Goal: Task Accomplishment & Management: Manage account settings

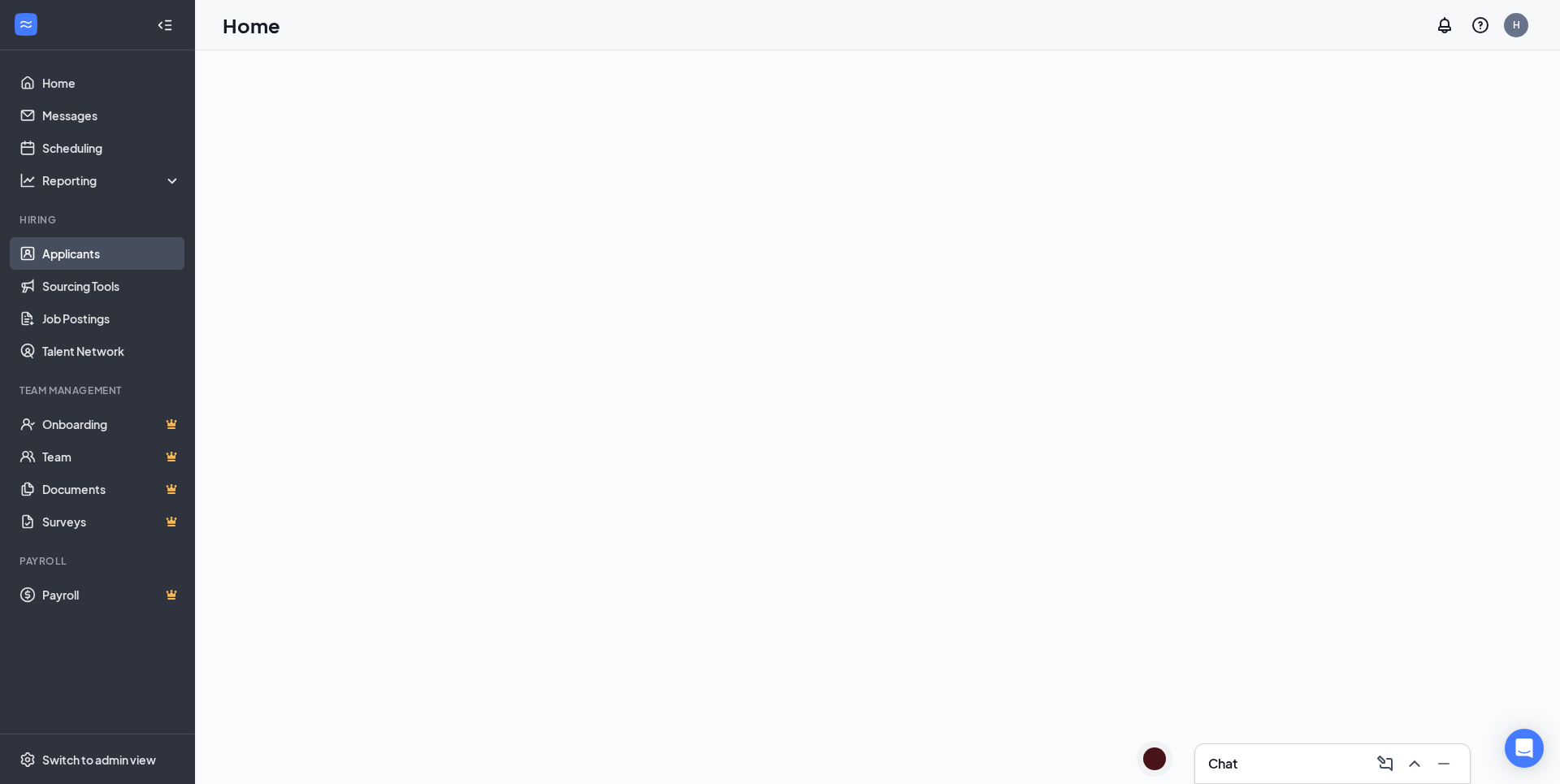
click at [80, 247] on link "Applicants" at bounding box center [111, 254] width 139 height 33
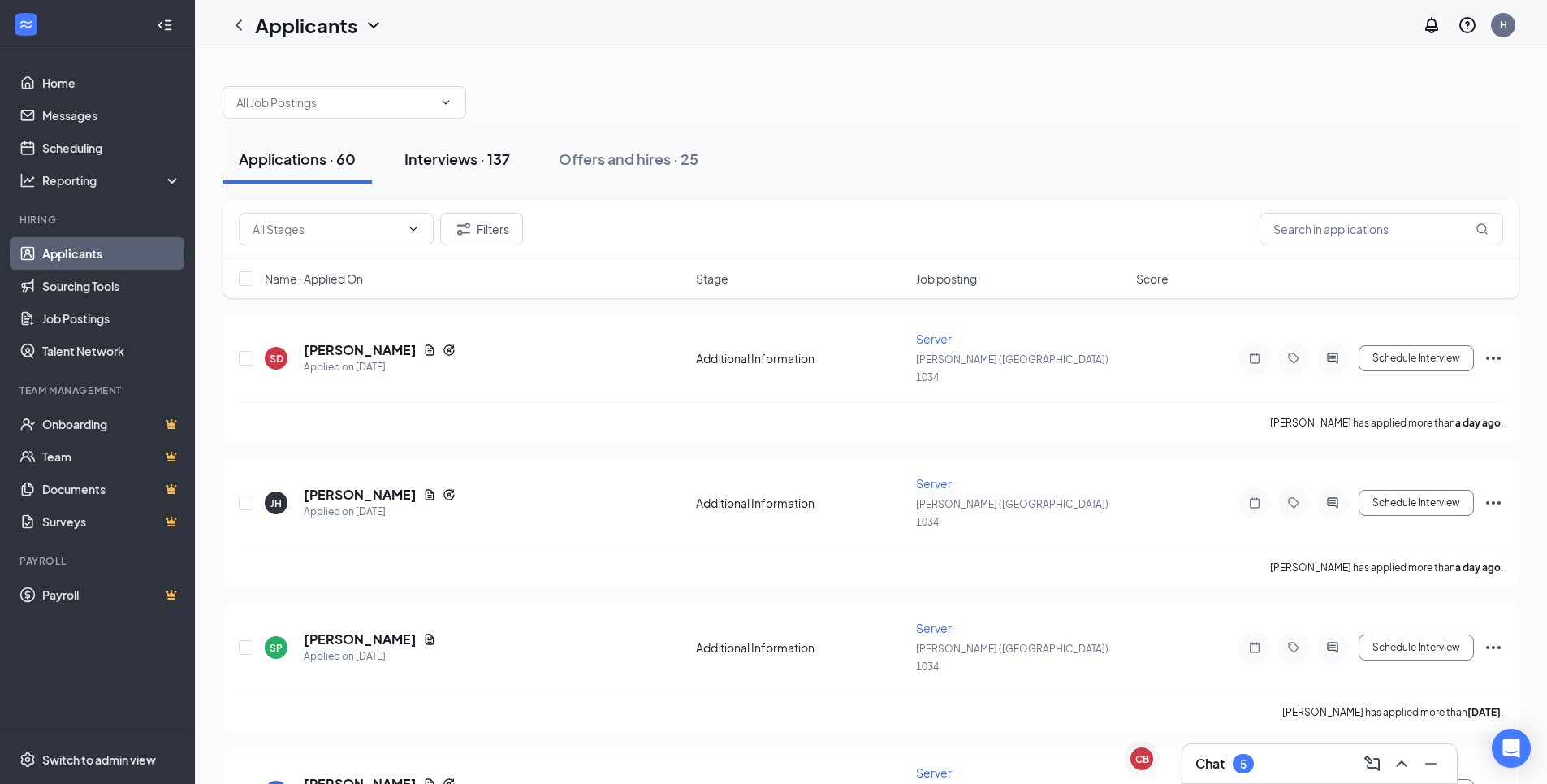
click at [496, 164] on div "Interviews · 137" at bounding box center [457, 159] width 106 height 20
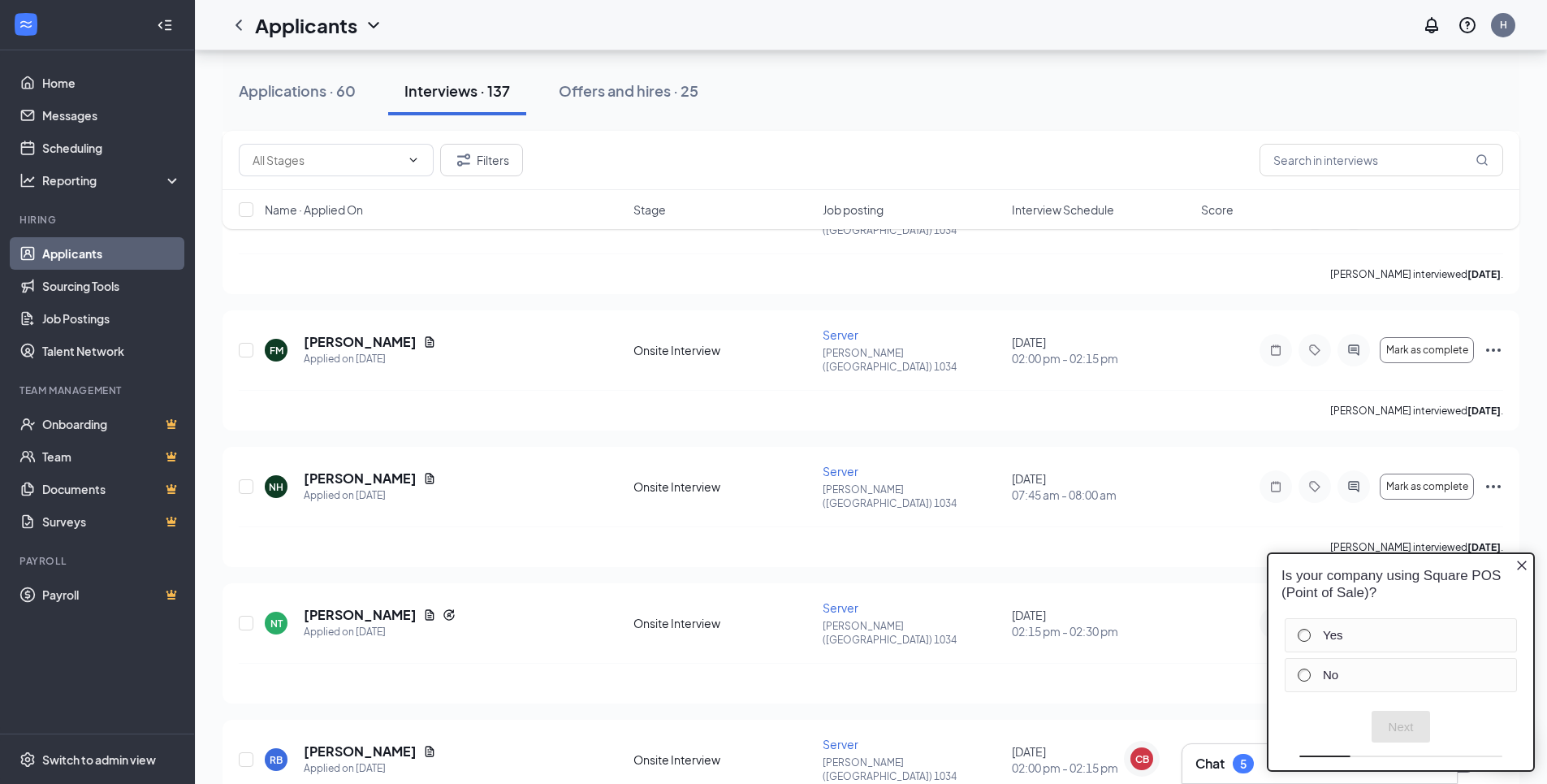
scroll to position [15558, 0]
click at [1520, 566] on icon "Close button" at bounding box center [1522, 565] width 10 height 10
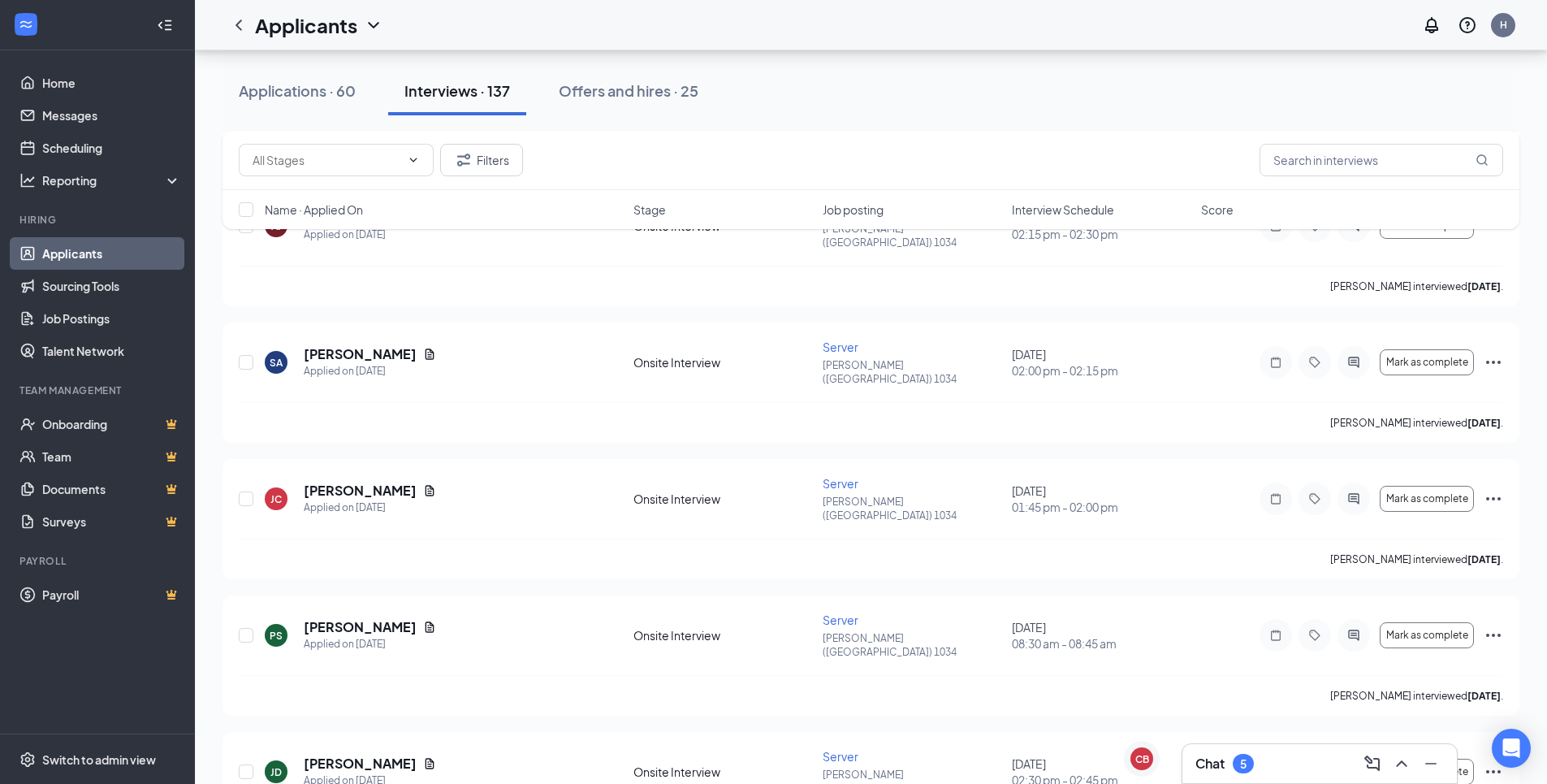
scroll to position [14177, 0]
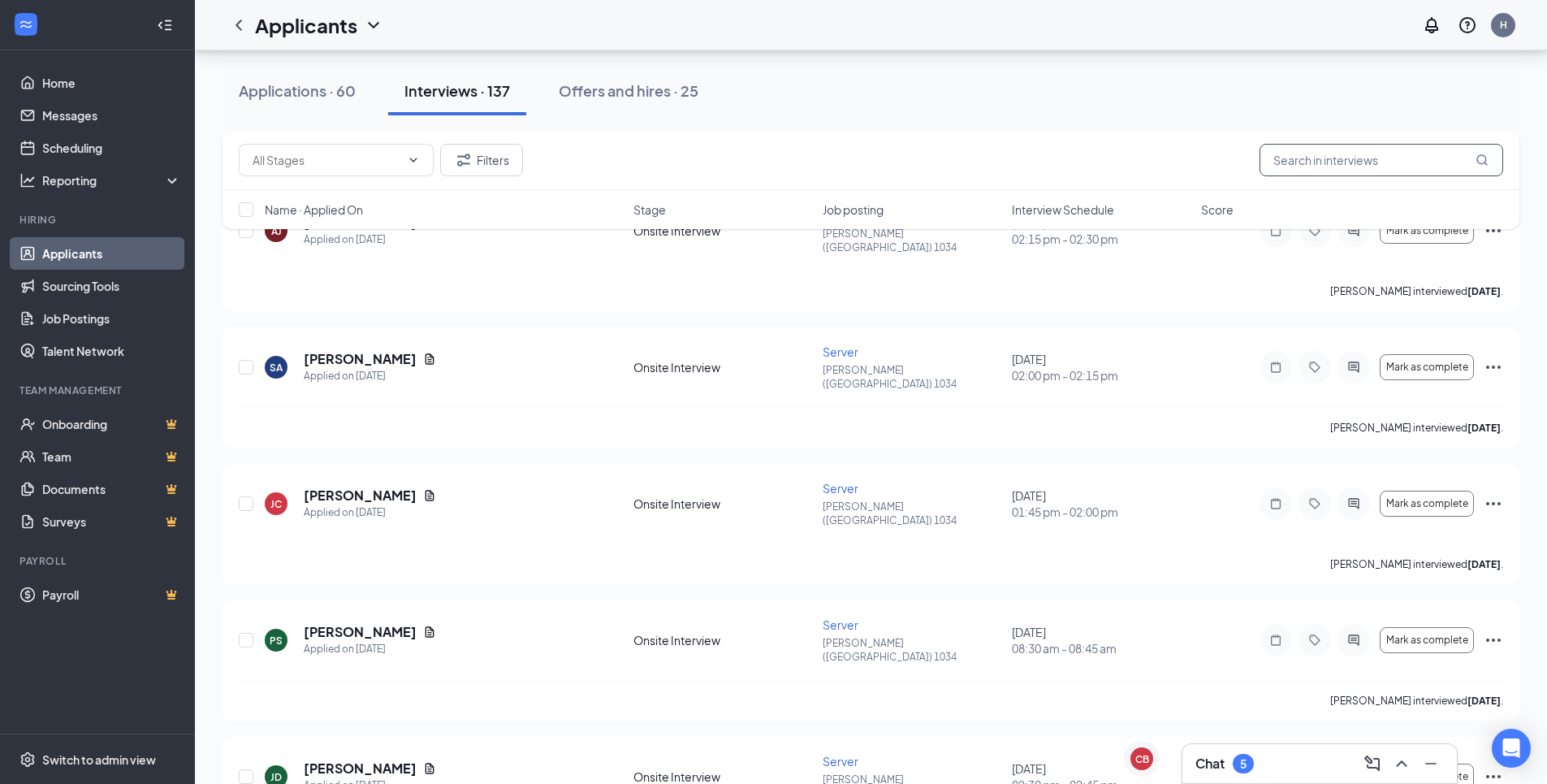
click at [1292, 155] on input "text" at bounding box center [1382, 160] width 244 height 33
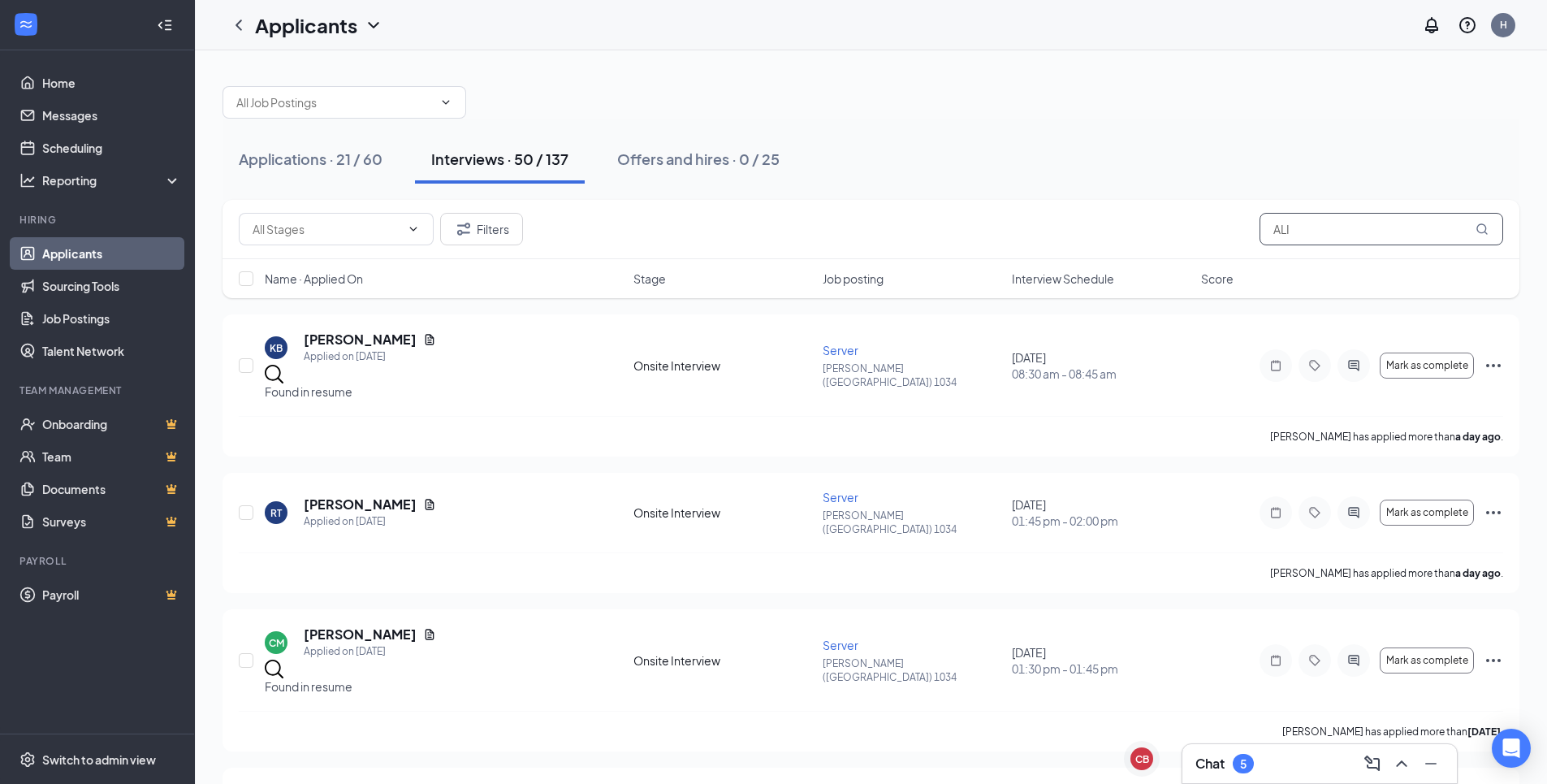
click at [1480, 229] on icon "MagnifyingGlass" at bounding box center [1483, 230] width 13 height 13
click at [1369, 230] on input "ALI" at bounding box center [1382, 229] width 244 height 33
type input "A"
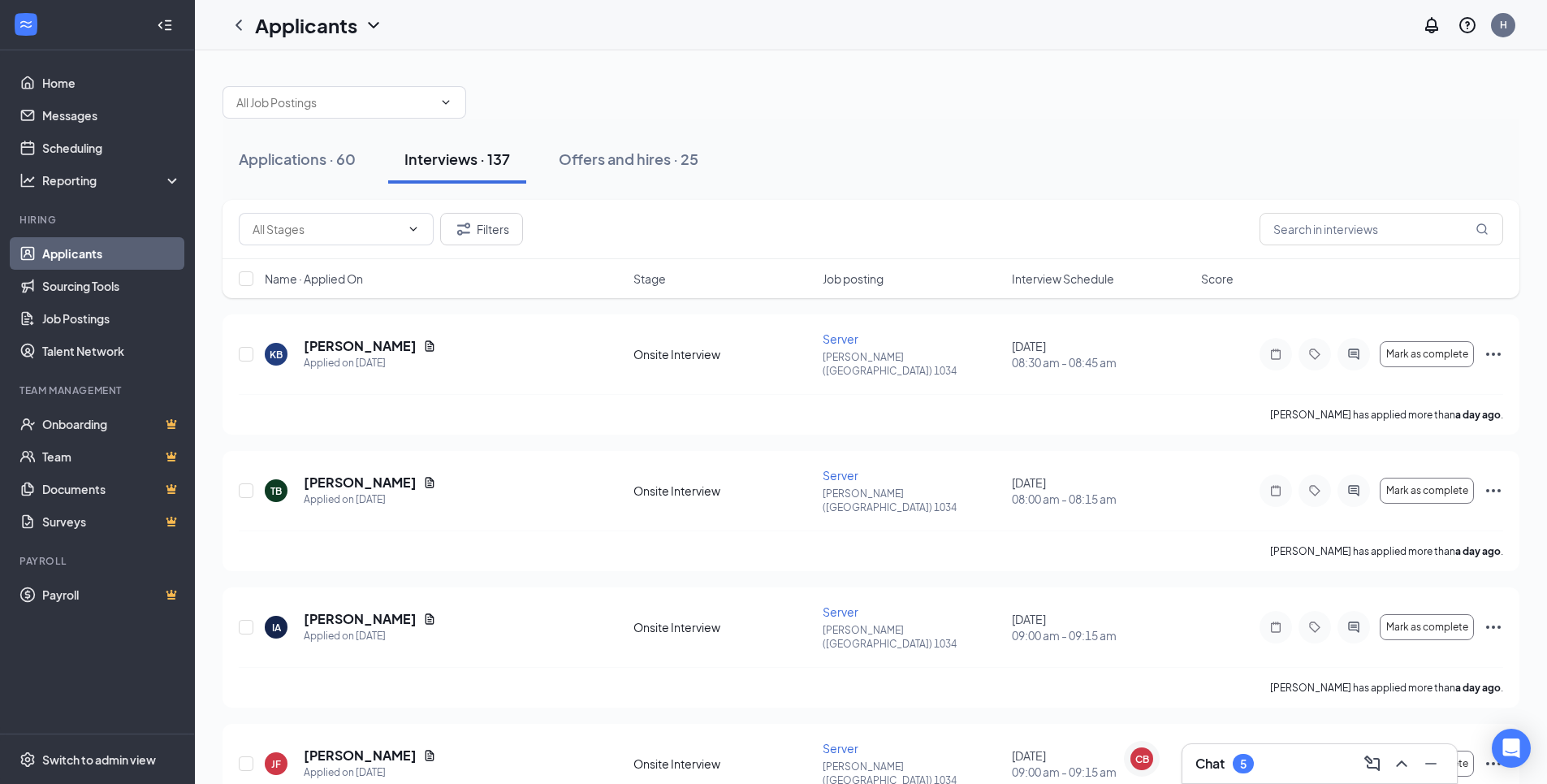
click at [458, 157] on div "Interviews · 137" at bounding box center [457, 159] width 106 height 20
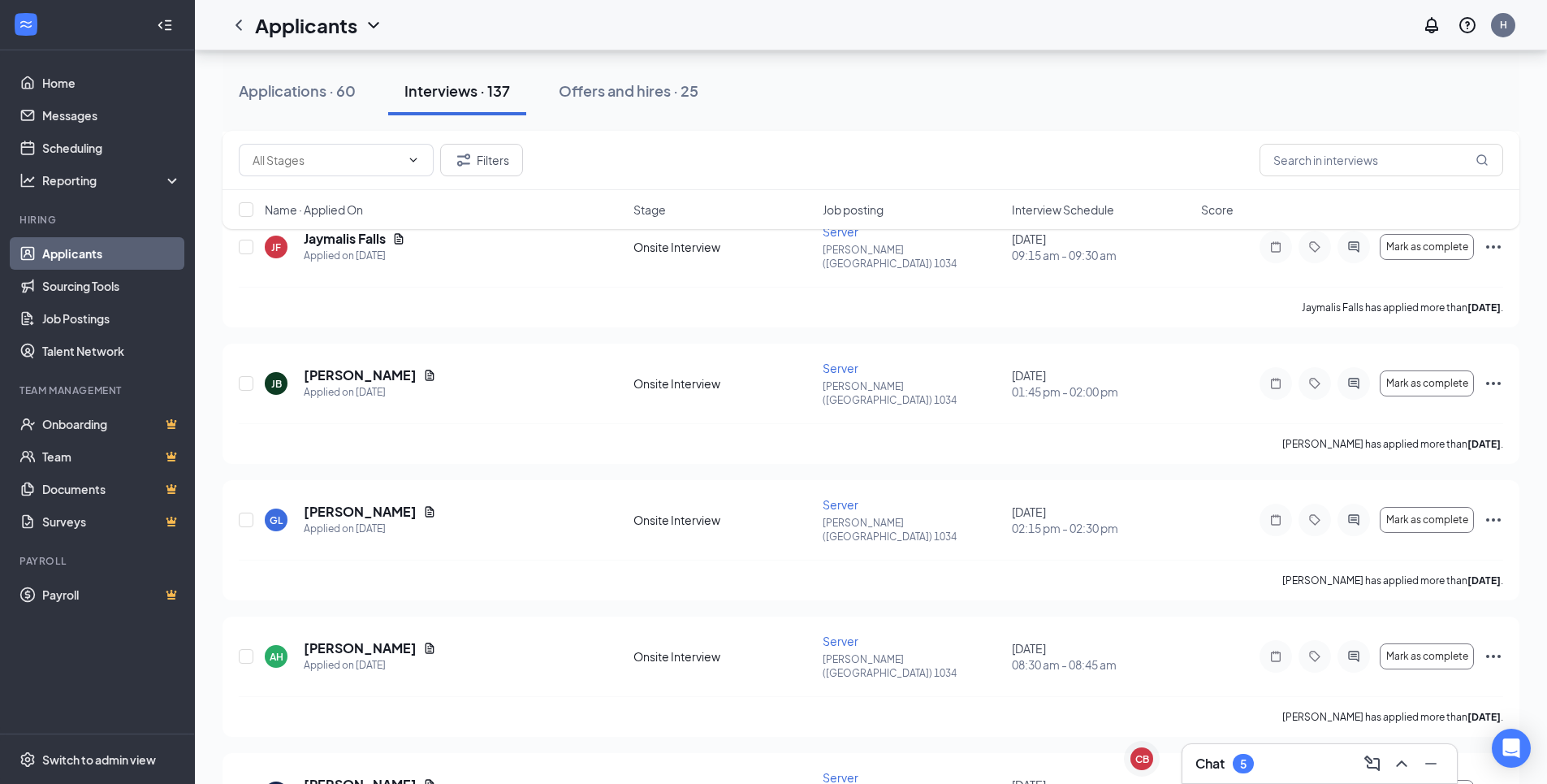
scroll to position [3330, 0]
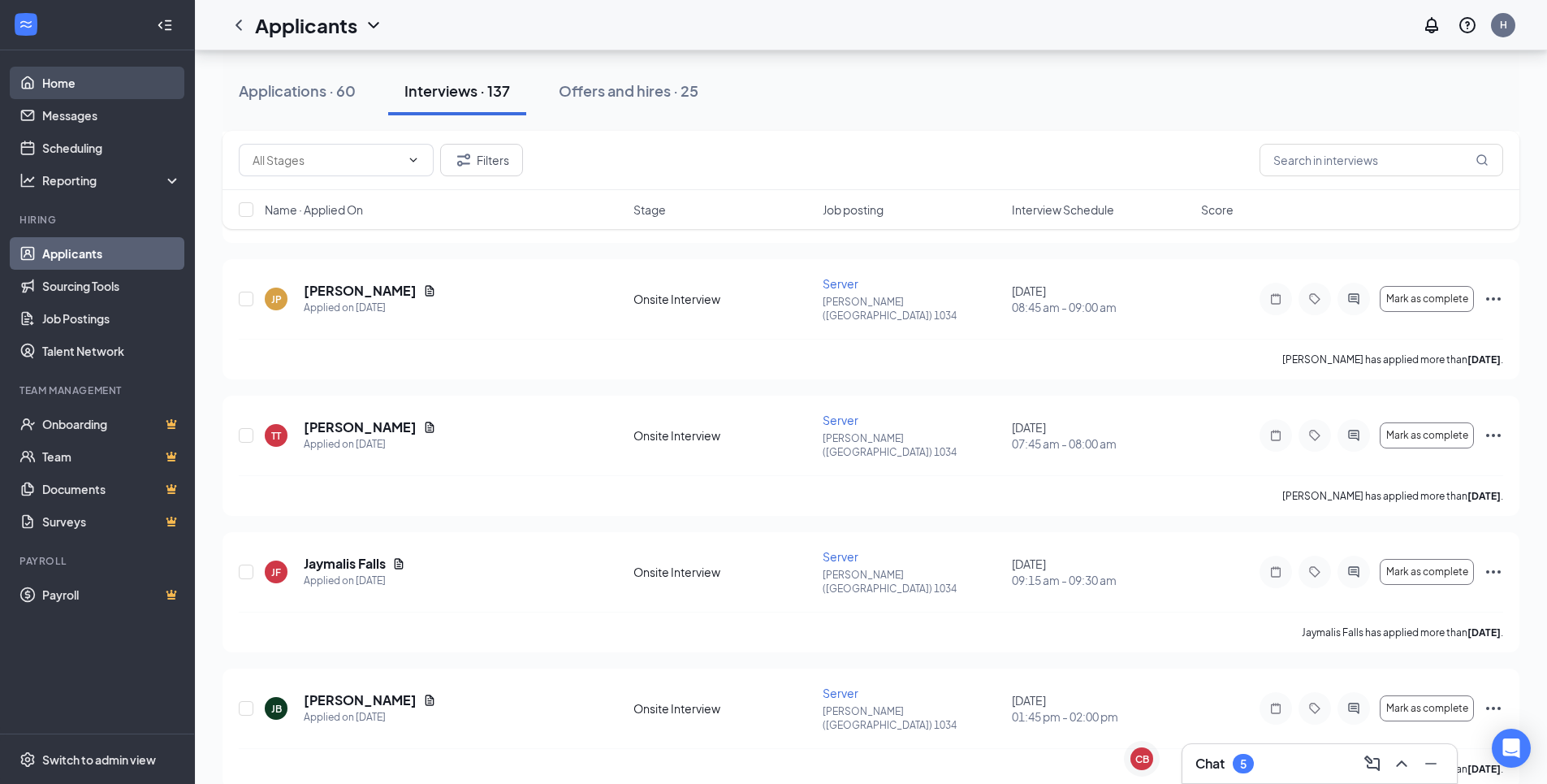
click at [42, 71] on link "Home" at bounding box center [111, 83] width 139 height 33
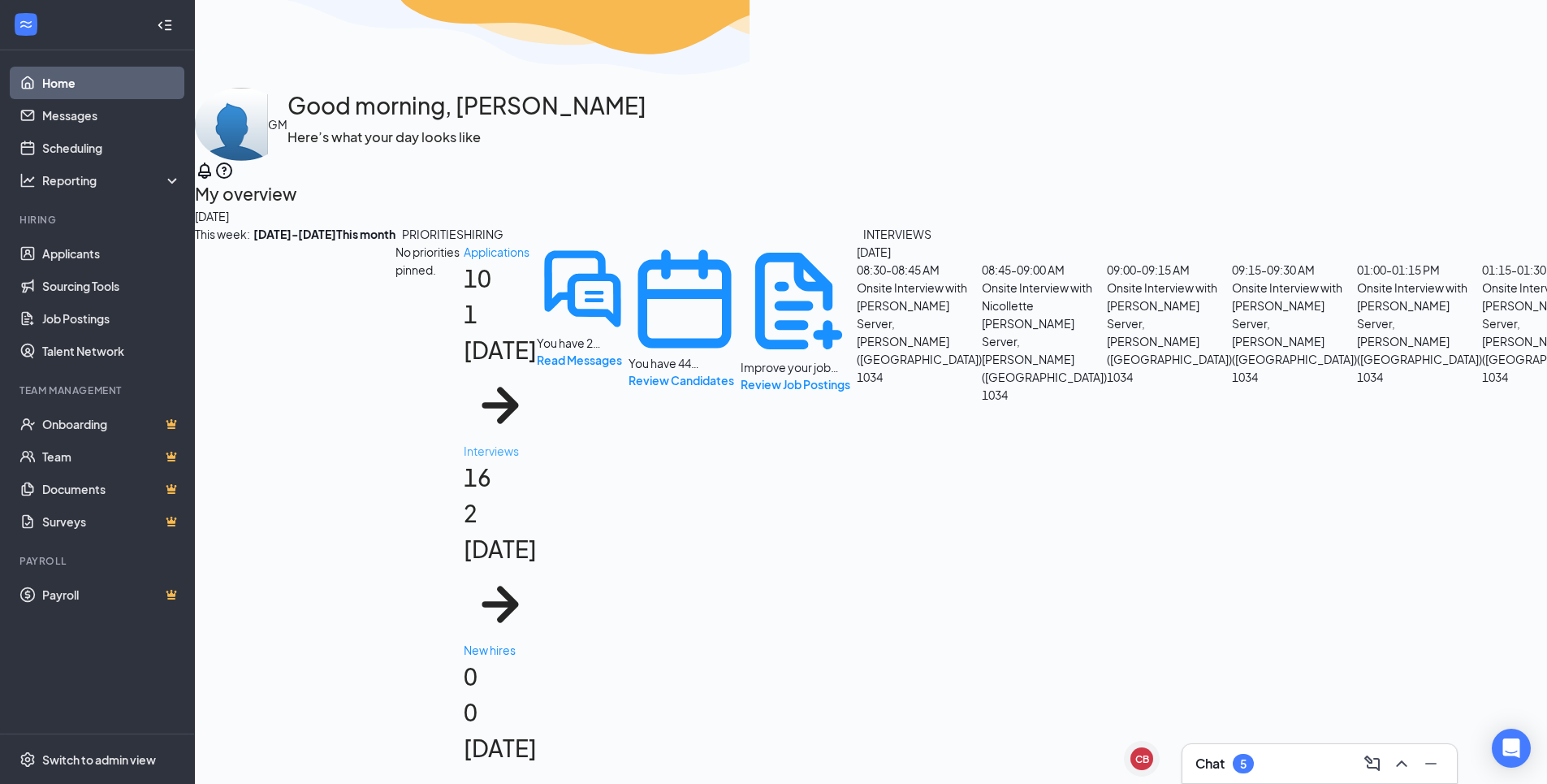
click at [537, 496] on div "2 [DATE]" at bounding box center [501, 531] width 73 height 71
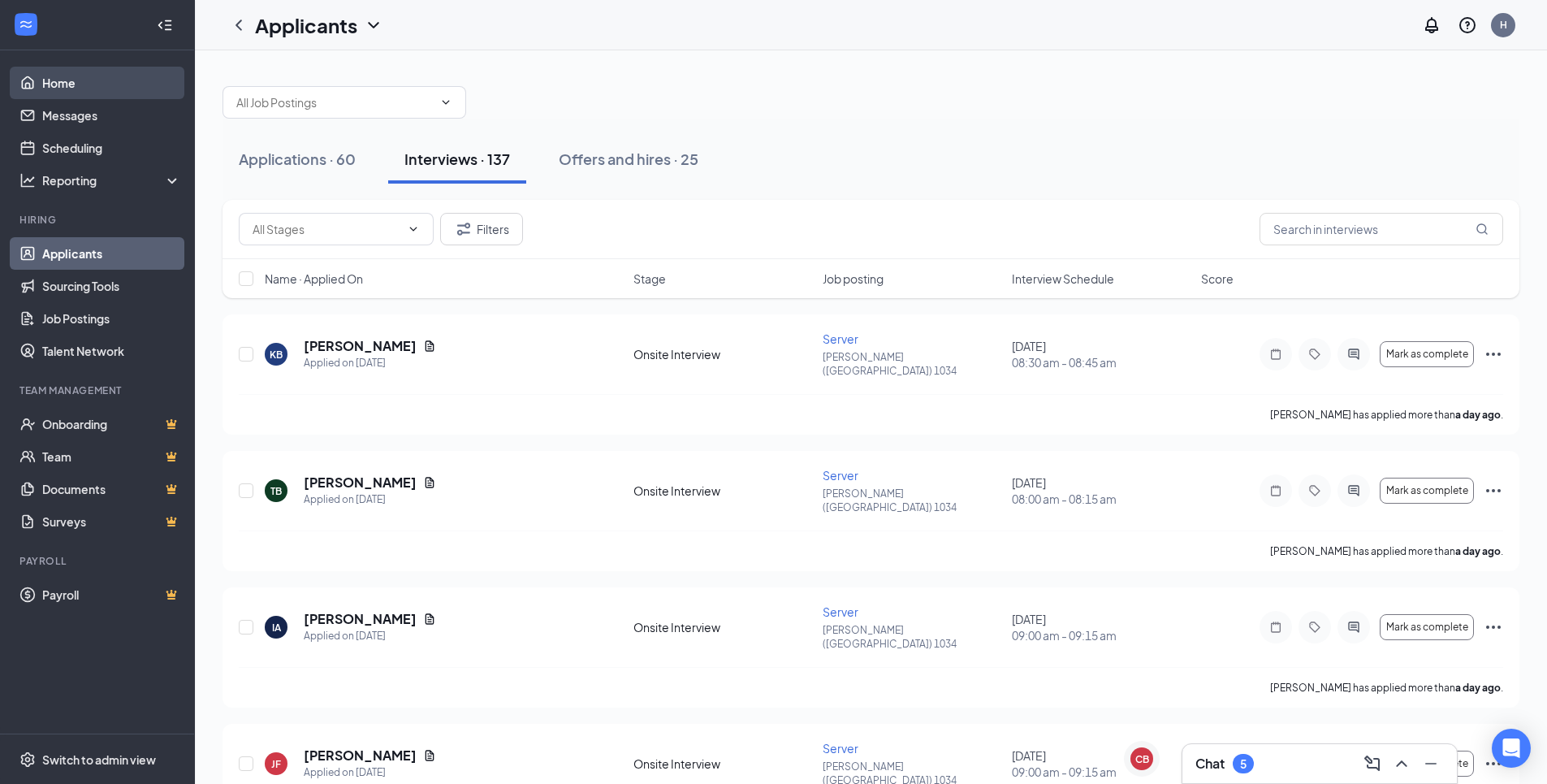
click at [54, 80] on link "Home" at bounding box center [111, 83] width 139 height 33
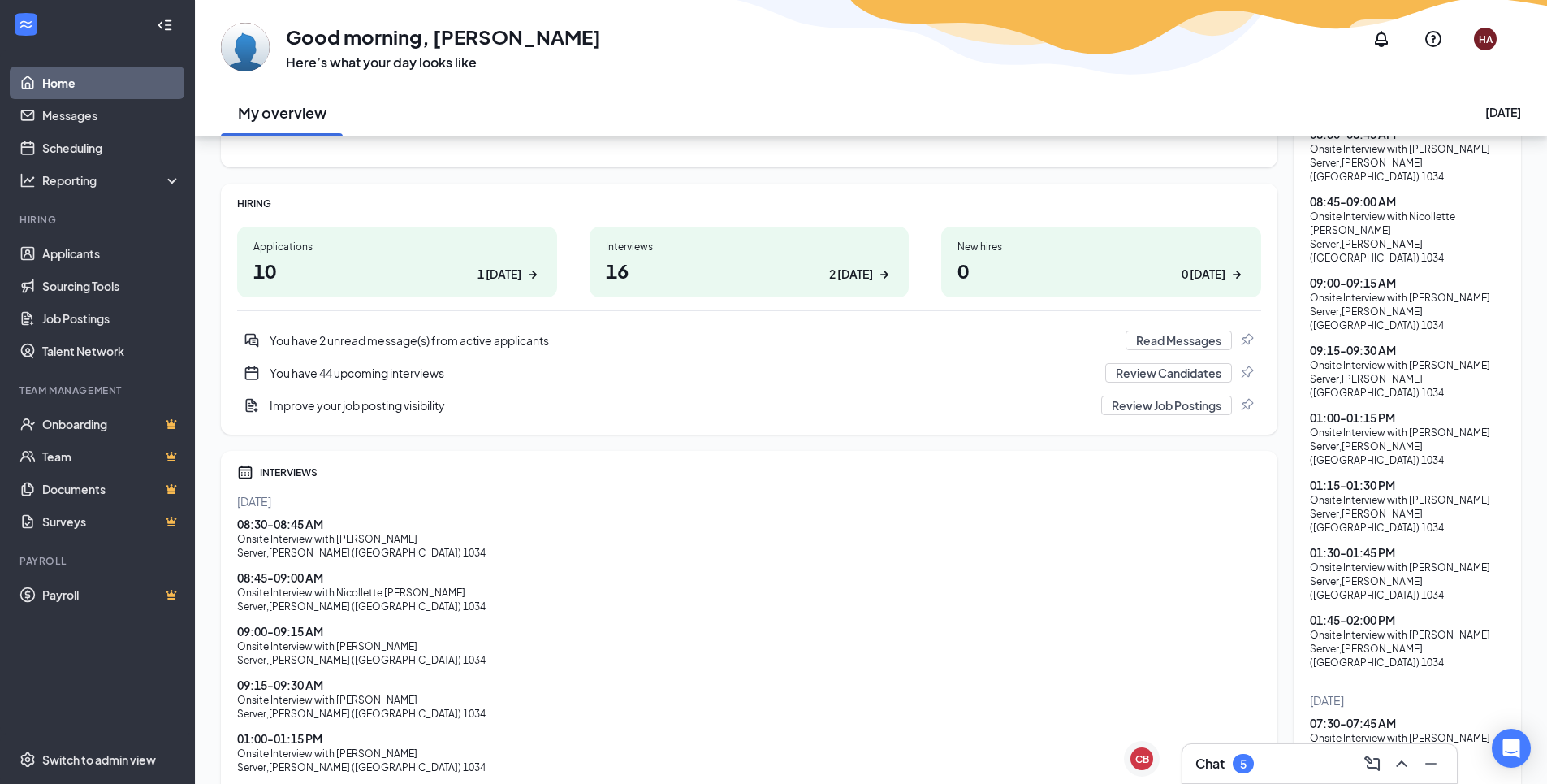
scroll to position [82, 0]
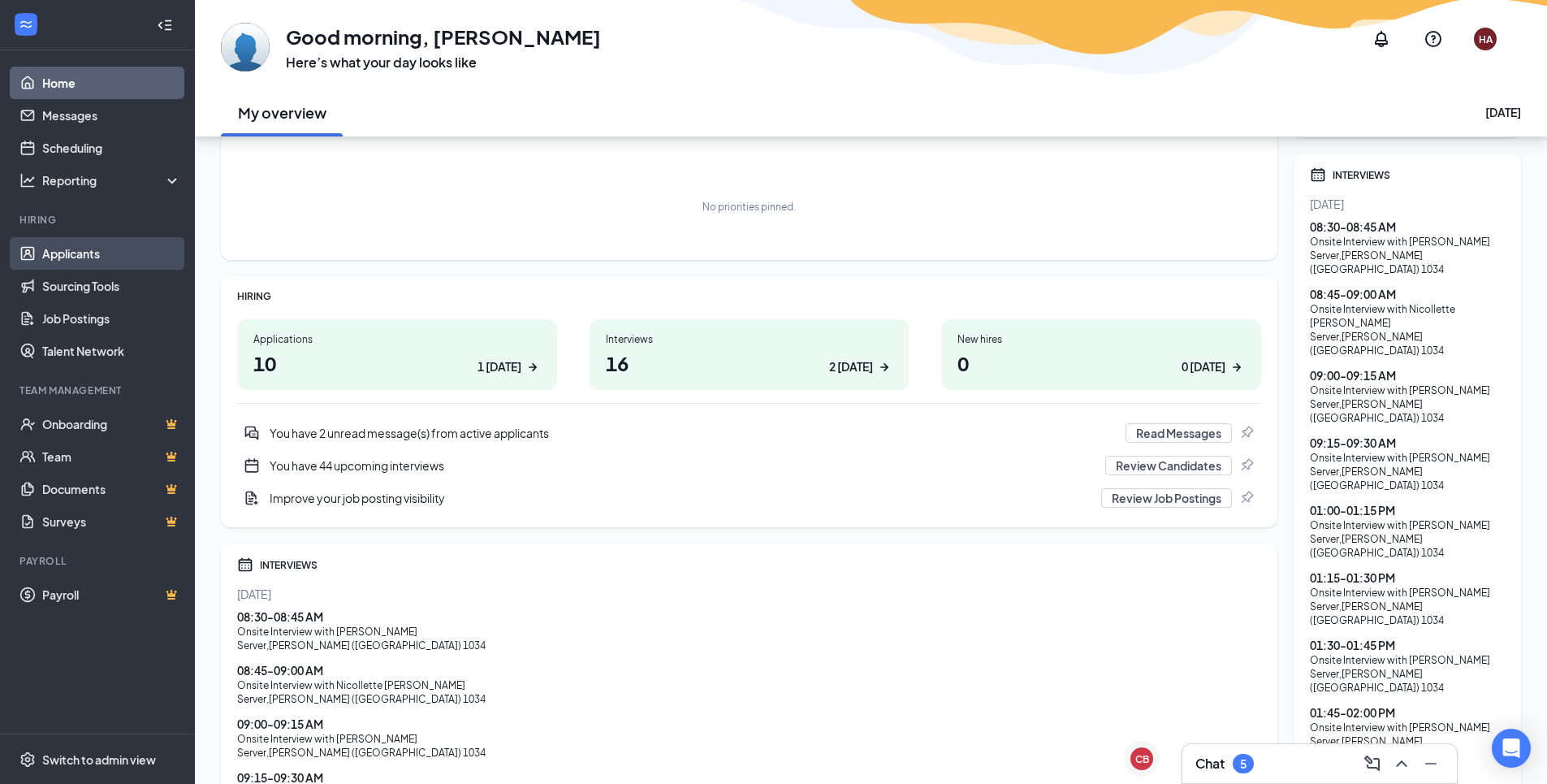
click at [82, 259] on link "Applicants" at bounding box center [111, 254] width 139 height 33
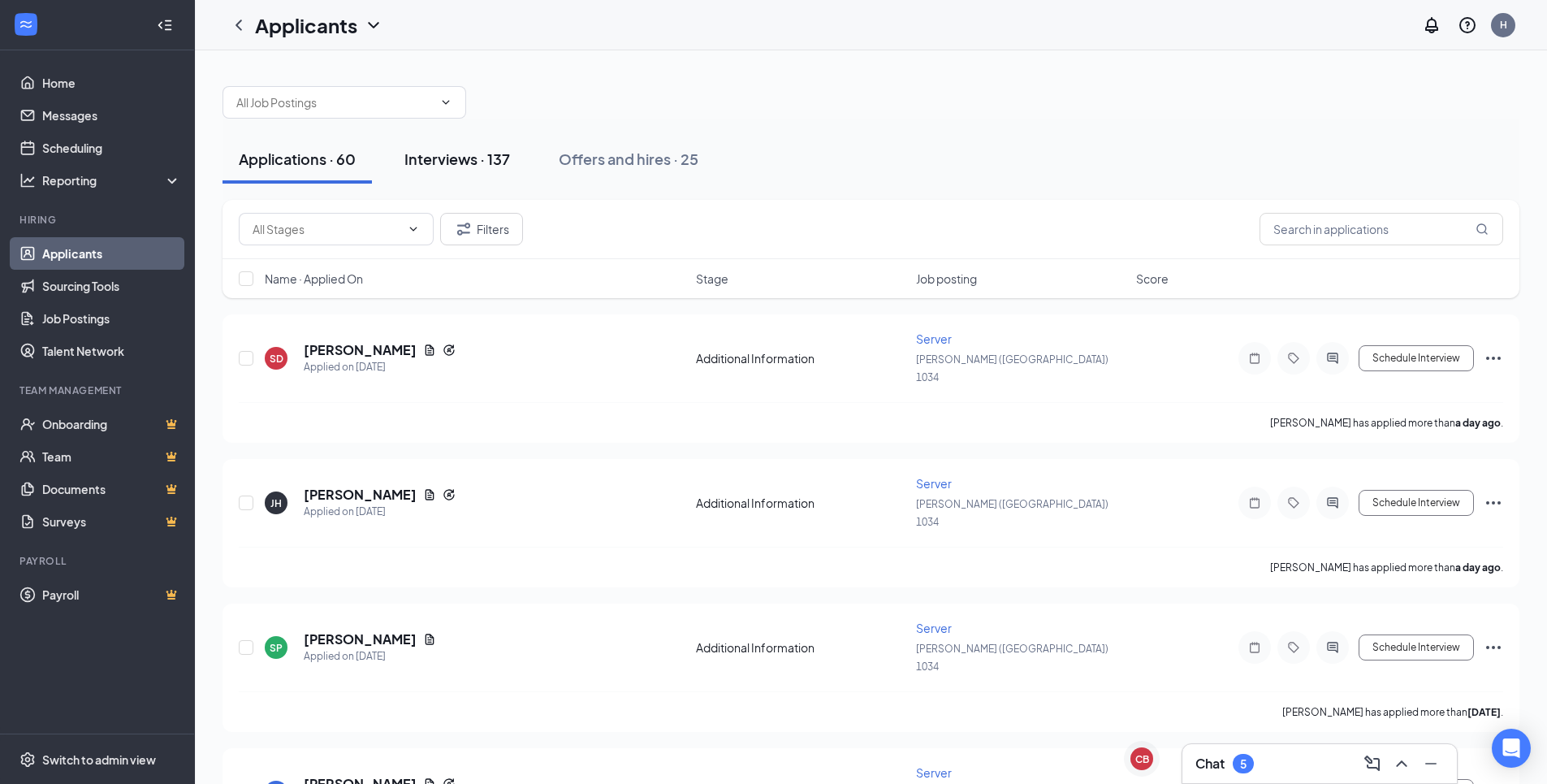
click at [431, 158] on div "Interviews · 137" at bounding box center [457, 159] width 106 height 20
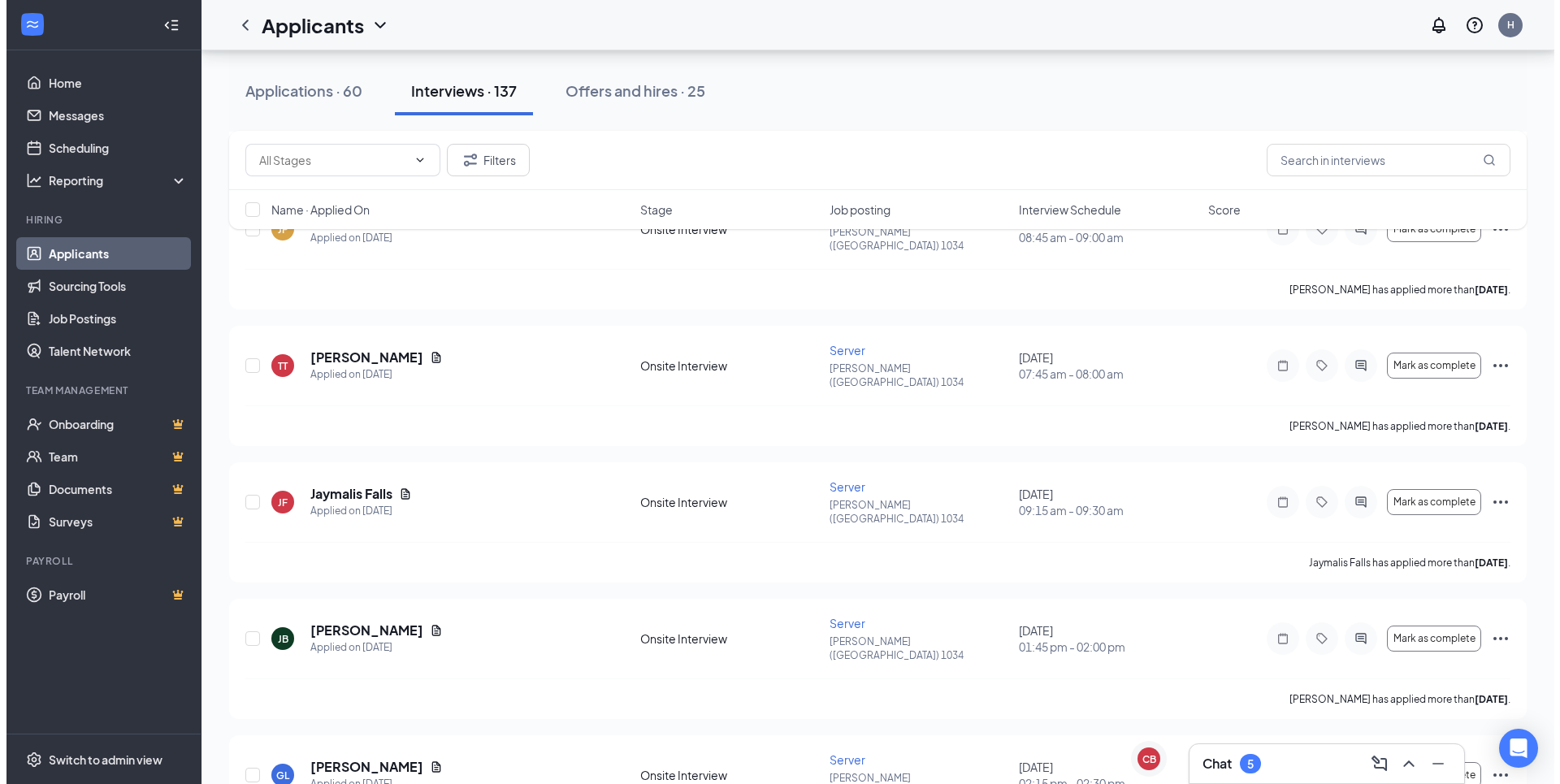
scroll to position [3411, 0]
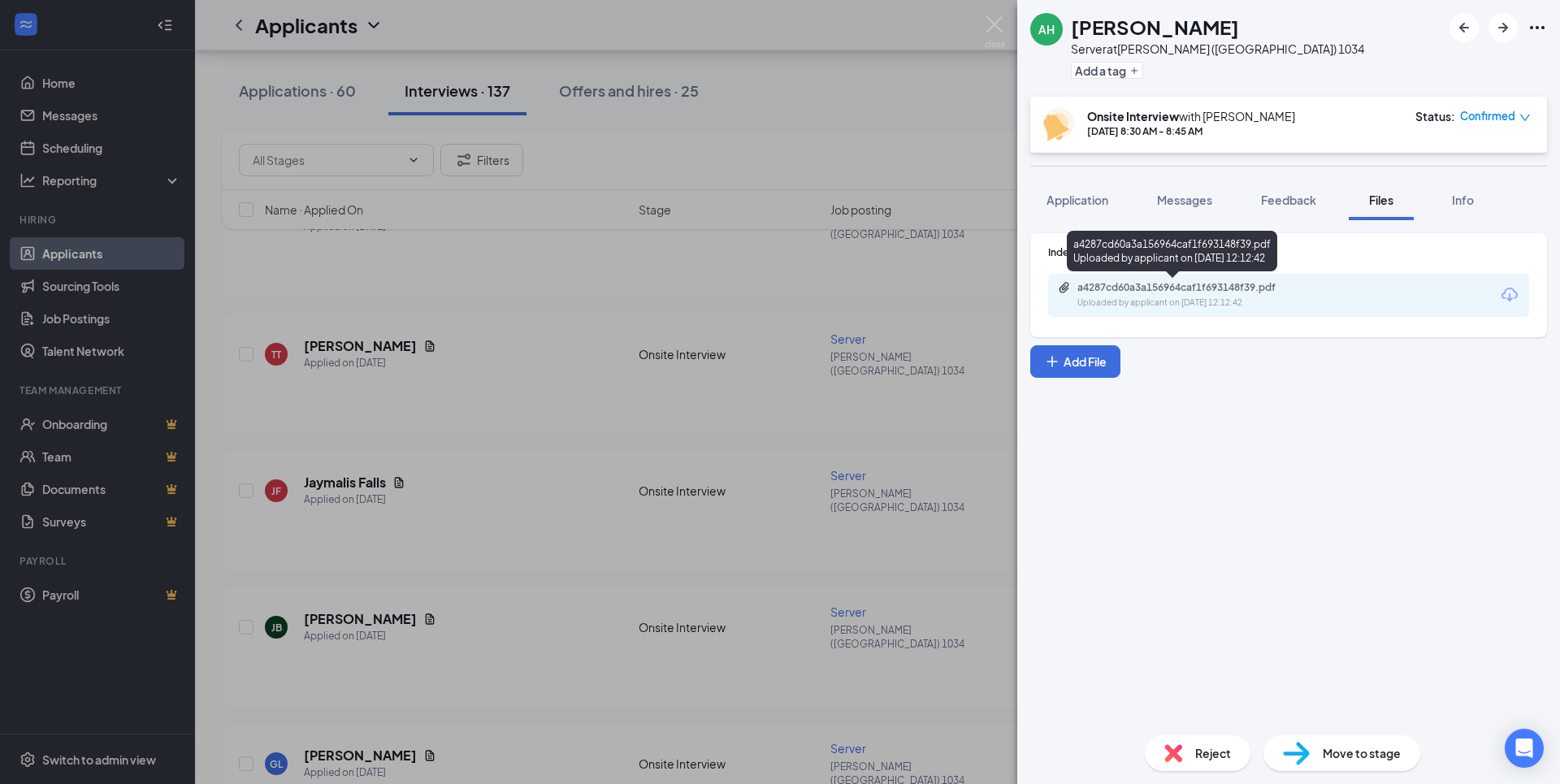
click at [1184, 290] on div "a4287cd60a3a156964caf1f693148f39.pdf" at bounding box center [1191, 287] width 228 height 13
